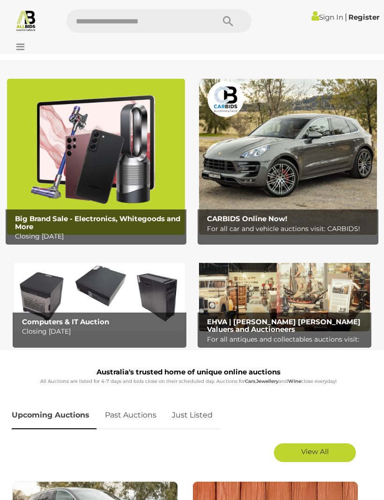
click at [319, 209] on img at bounding box center [288, 157] width 178 height 156
click at [150, 216] on b "Big Brand Sale - Electronics, Whitegoods and More" at bounding box center [98, 222] width 166 height 17
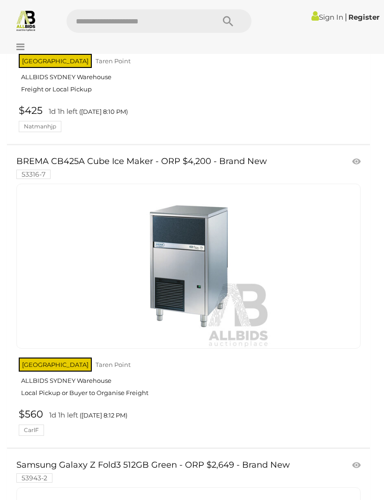
scroll to position [11484, 0]
click at [358, 155] on link at bounding box center [357, 162] width 15 height 14
click at [322, 17] on link "Sign In" at bounding box center [328, 17] width 32 height 9
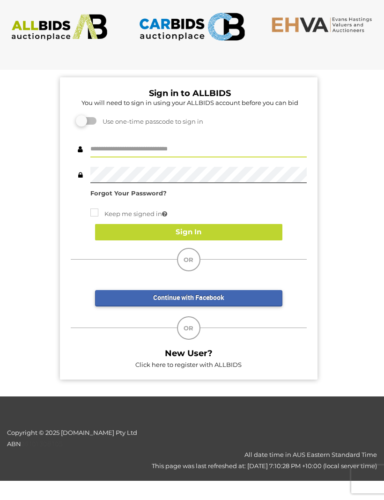
click at [202, 145] on input "text" at bounding box center [198, 149] width 217 height 16
type input "**********"
click at [200, 226] on button "Sign In" at bounding box center [189, 232] width 188 height 16
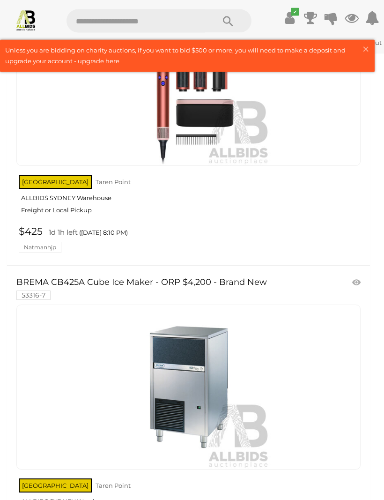
scroll to position [11364, 0]
click at [354, 276] on link at bounding box center [357, 283] width 15 height 14
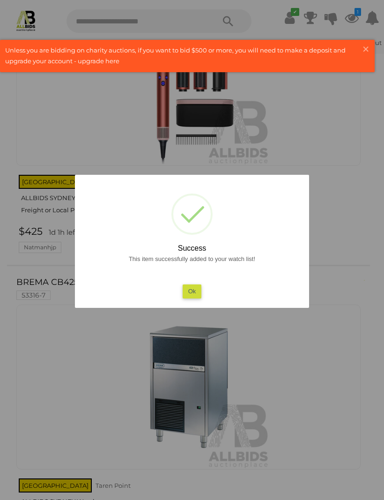
click at [193, 288] on button "Ok" at bounding box center [192, 292] width 19 height 14
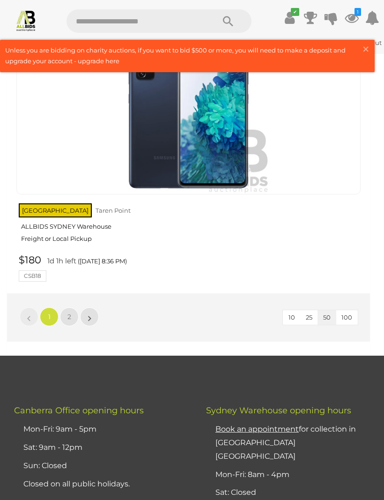
scroll to position [15338, 0]
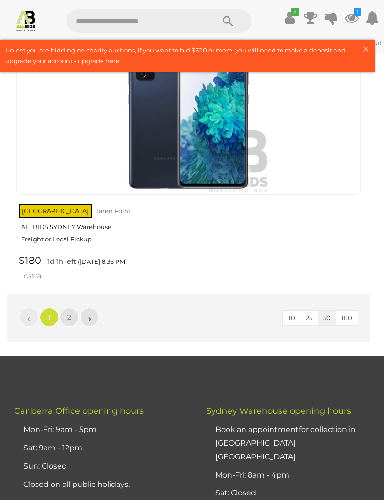
click at [71, 308] on link "2" at bounding box center [69, 317] width 19 height 19
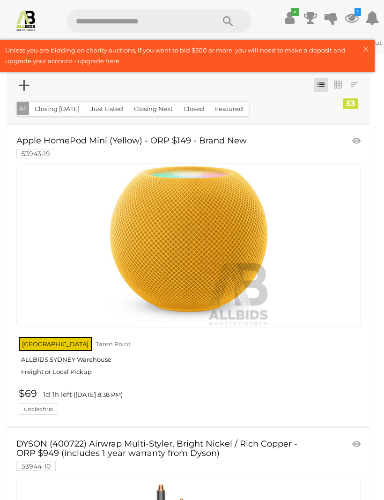
click at [146, 19] on input "text" at bounding box center [136, 20] width 139 height 23
type input "*********"
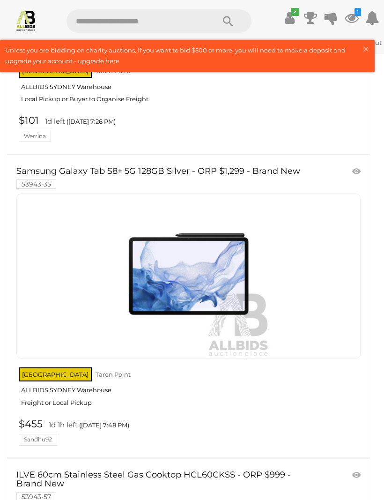
scroll to position [3087, 0]
